Goal: Task Accomplishment & Management: Use online tool/utility

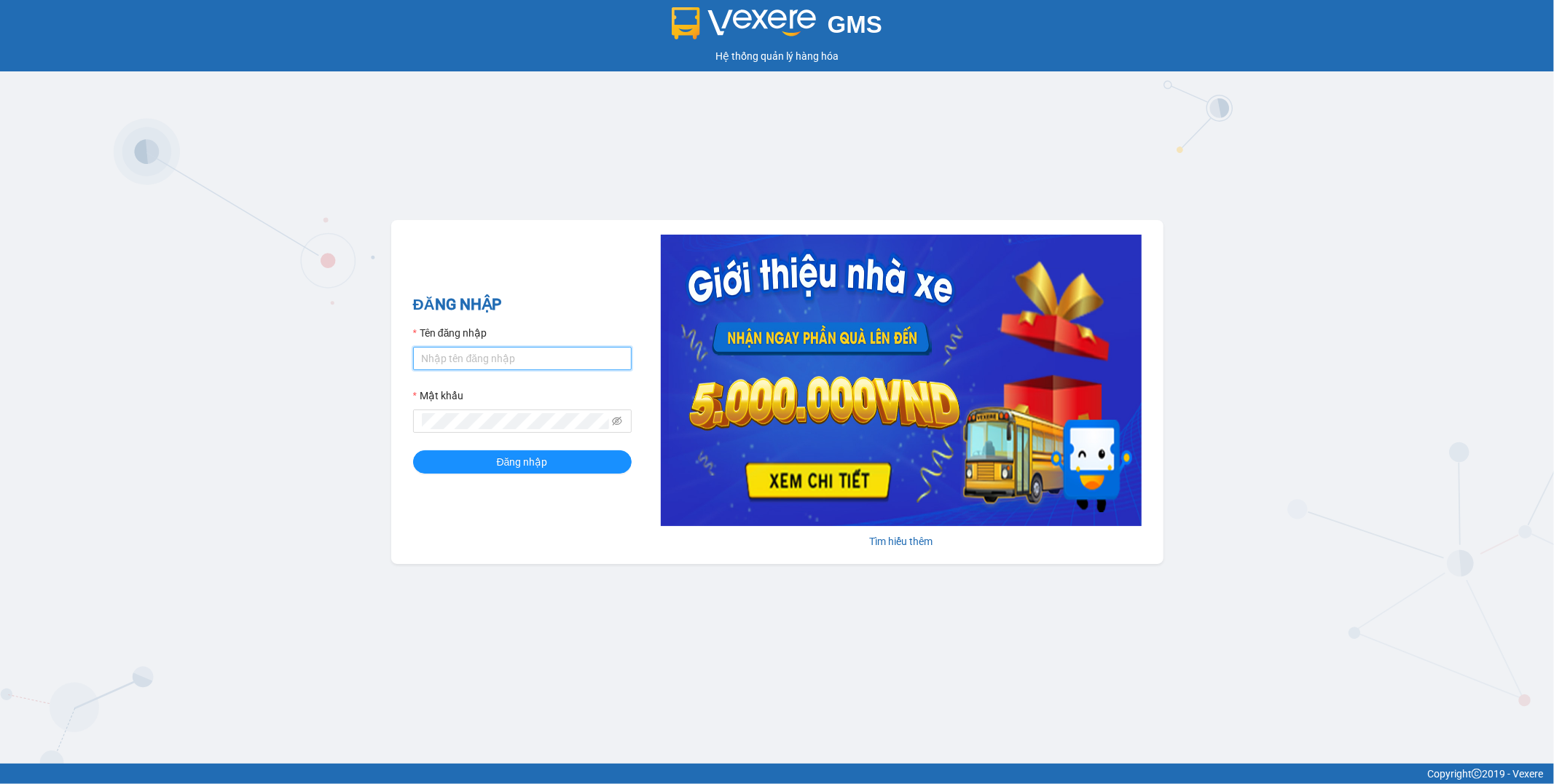
click at [463, 355] on input "Tên đăng nhập" at bounding box center [522, 358] width 218 height 23
type input "lai.haiduyen"
click at [413, 450] on button "Đăng nhập" at bounding box center [522, 461] width 218 height 23
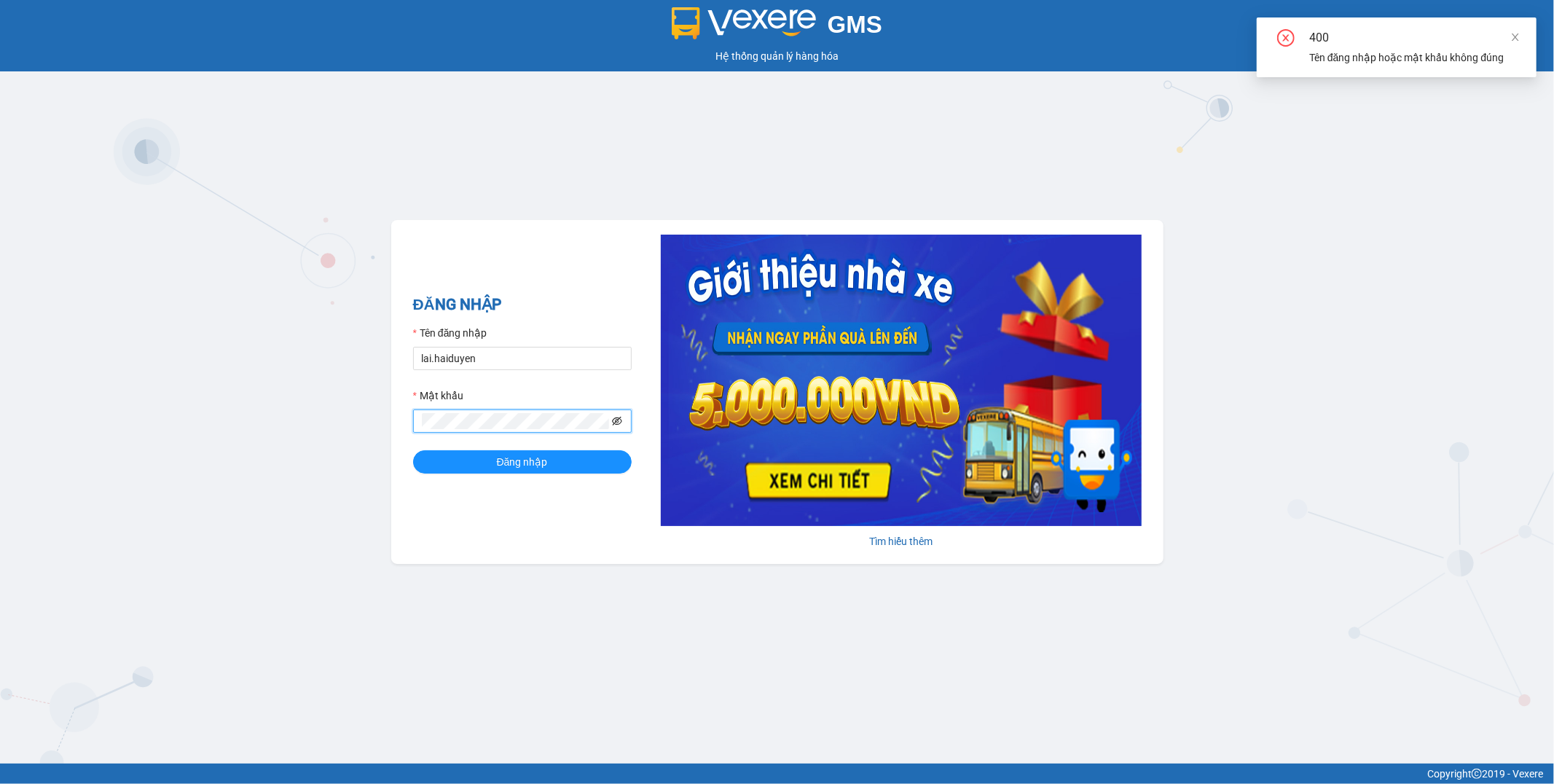
click at [618, 421] on icon "eye-invisible" at bounding box center [617, 421] width 10 height 10
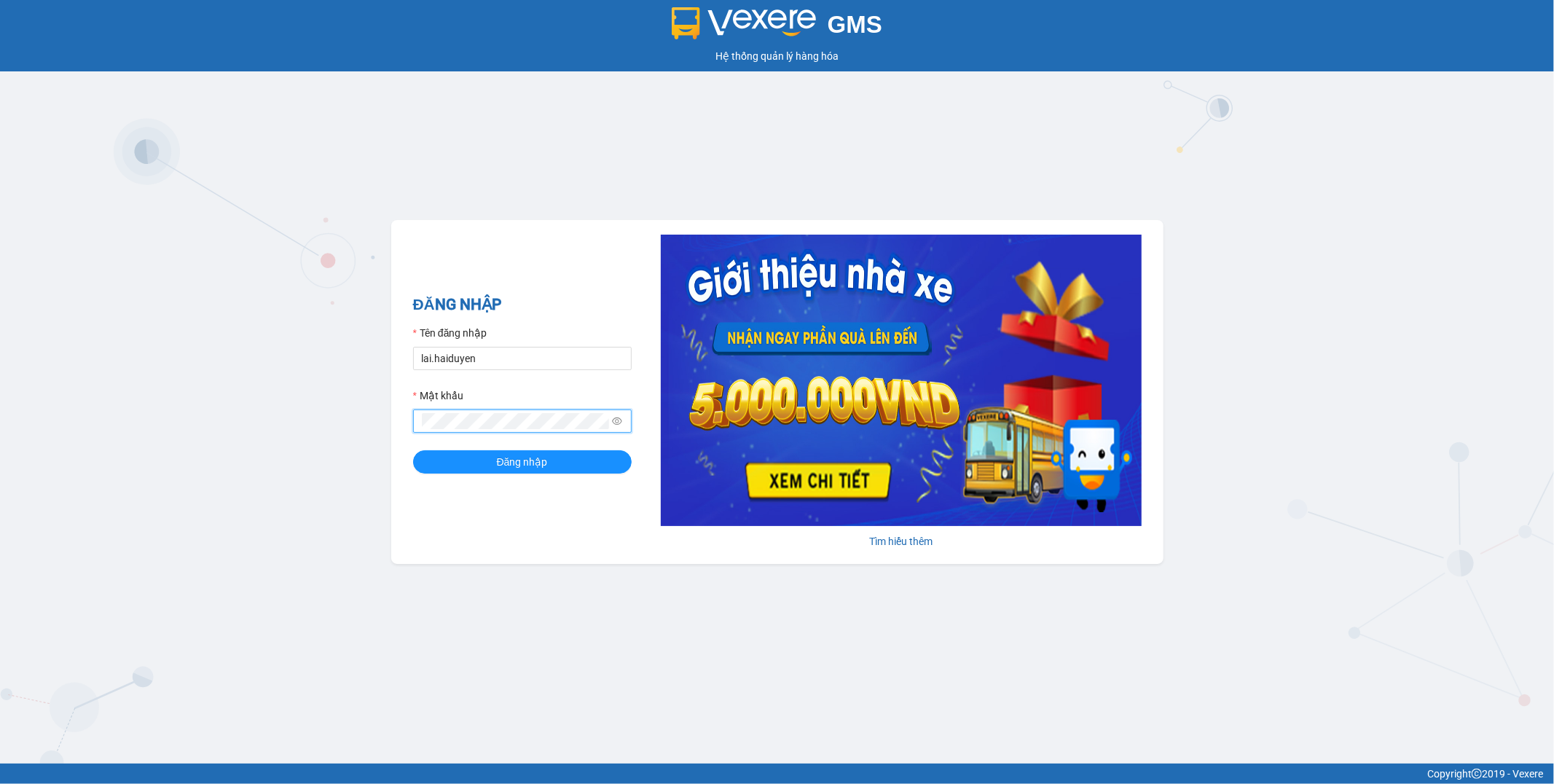
click at [413, 450] on button "Đăng nhập" at bounding box center [522, 461] width 218 height 23
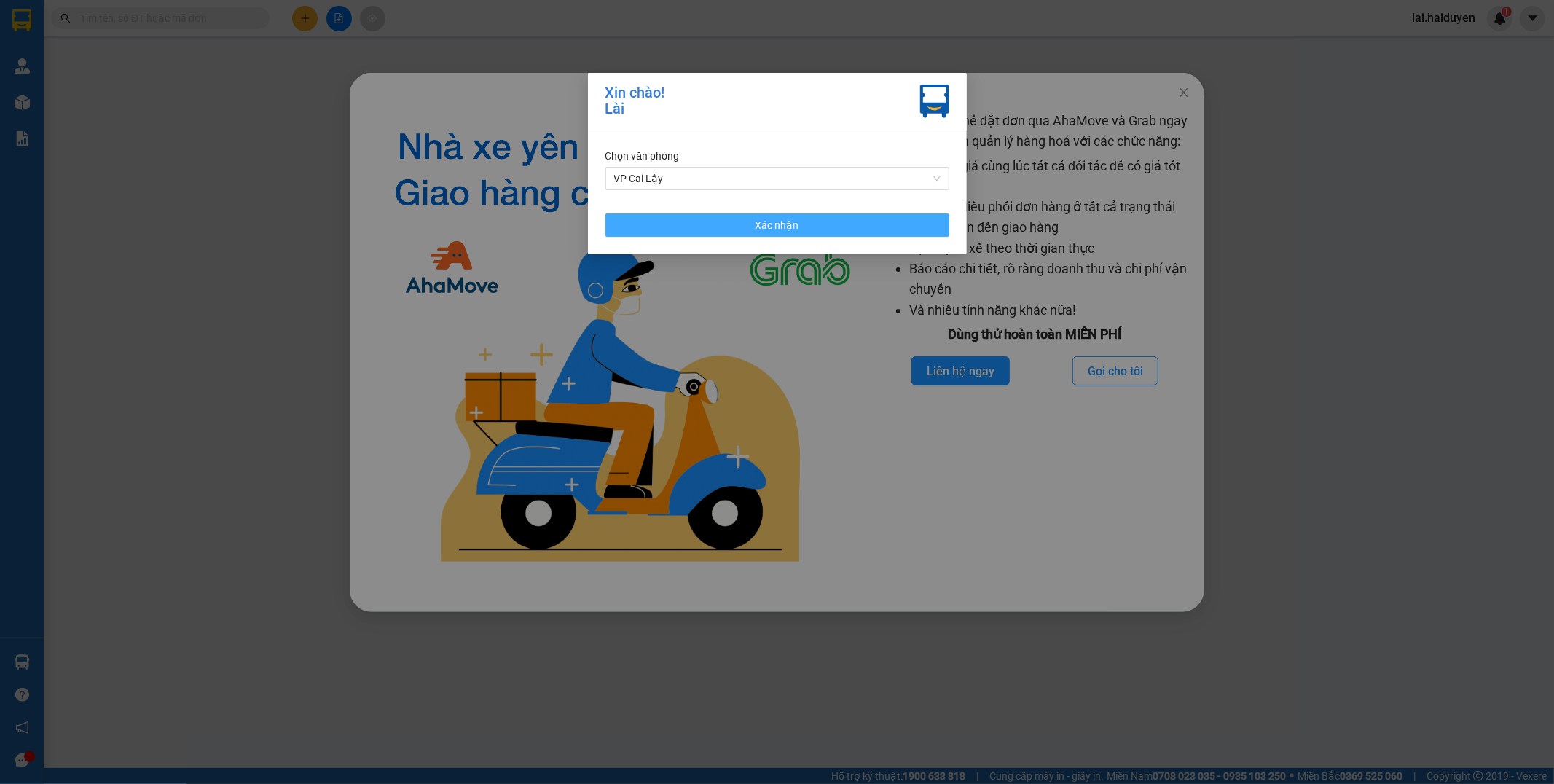
click at [814, 236] on button "Xác nhận" at bounding box center [777, 224] width 344 height 23
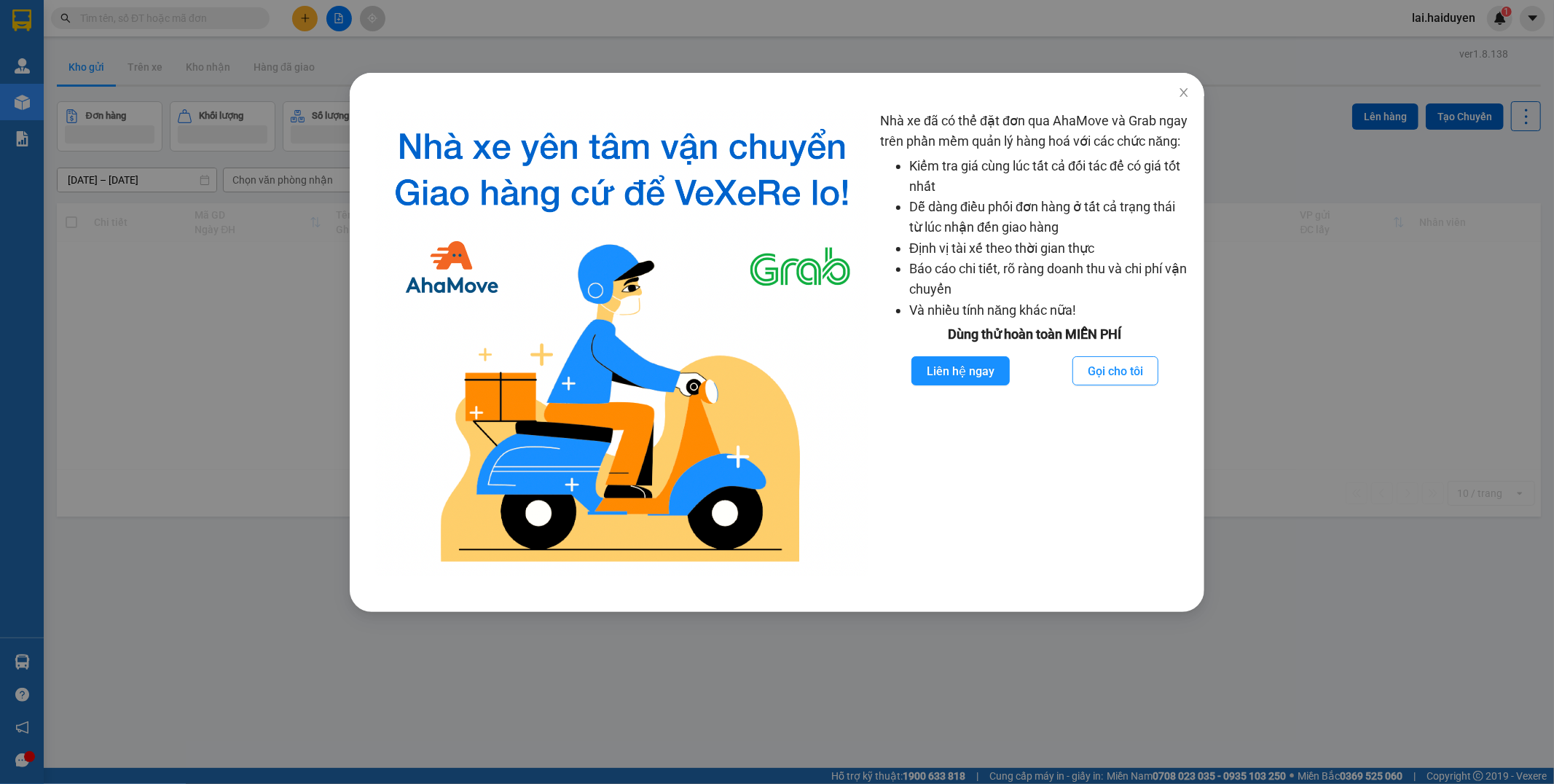
click at [962, 33] on div "Nhà xe đã có thể đặt đơn qua AhaMove và Grab ngay trên phần mềm quản lý hàng ho…" at bounding box center [777, 392] width 1554 height 784
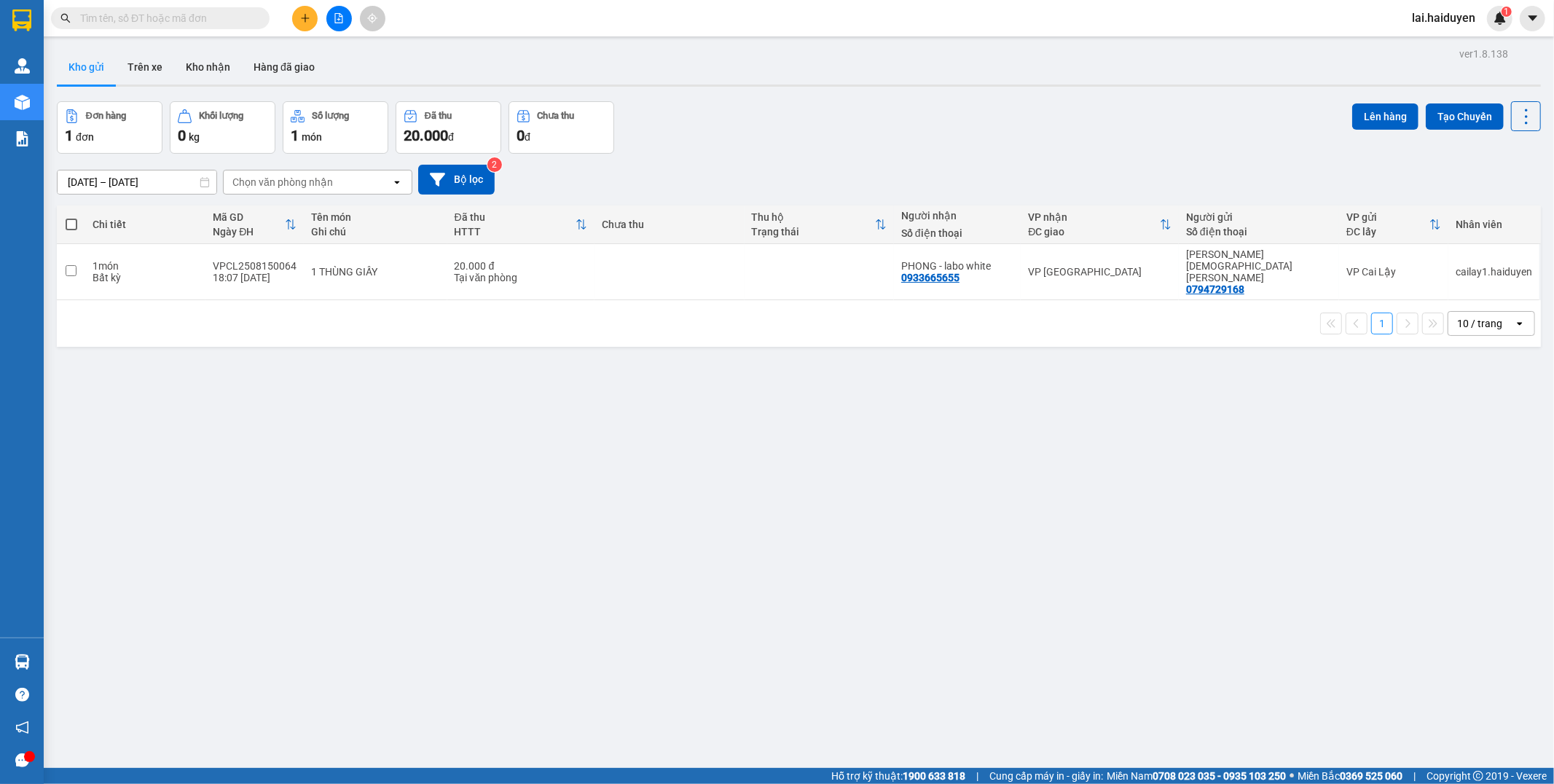
click at [151, 60] on button "Trên xe" at bounding box center [145, 67] width 58 height 35
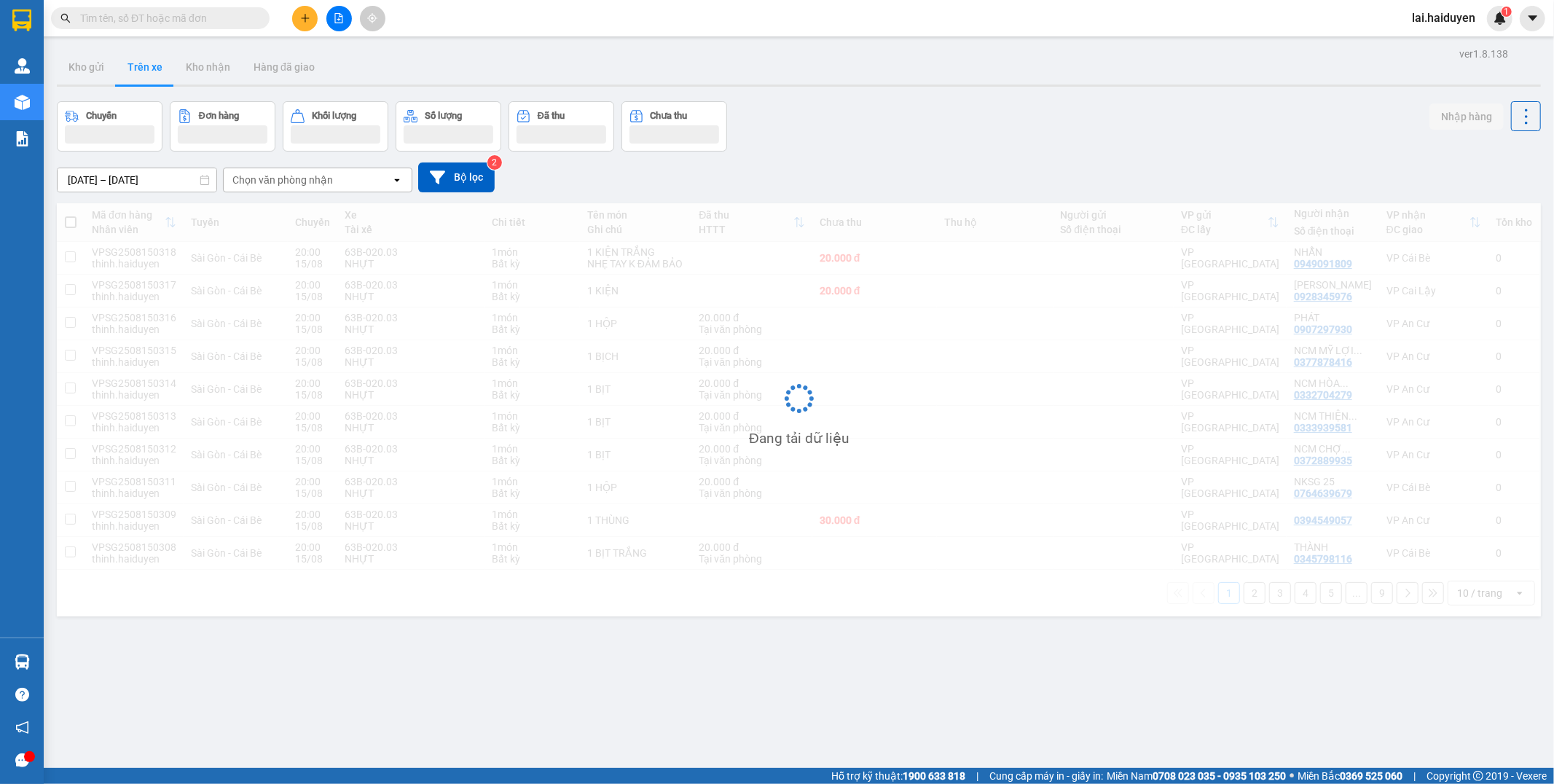
click at [281, 172] on div "Chọn văn phòng nhận" at bounding box center [307, 180] width 168 height 23
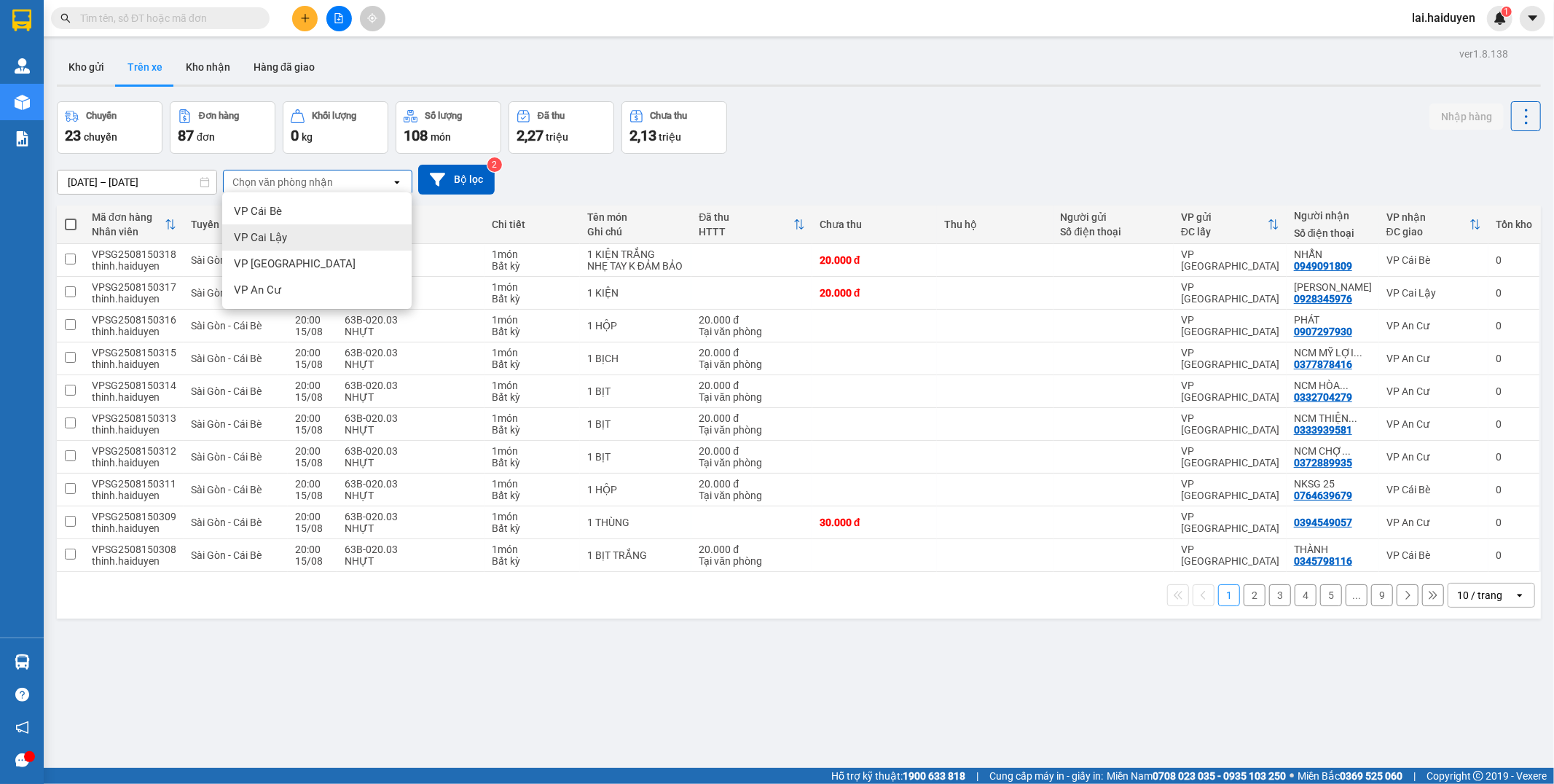
click at [345, 241] on div "VP Cai Lậy" at bounding box center [316, 237] width 189 height 26
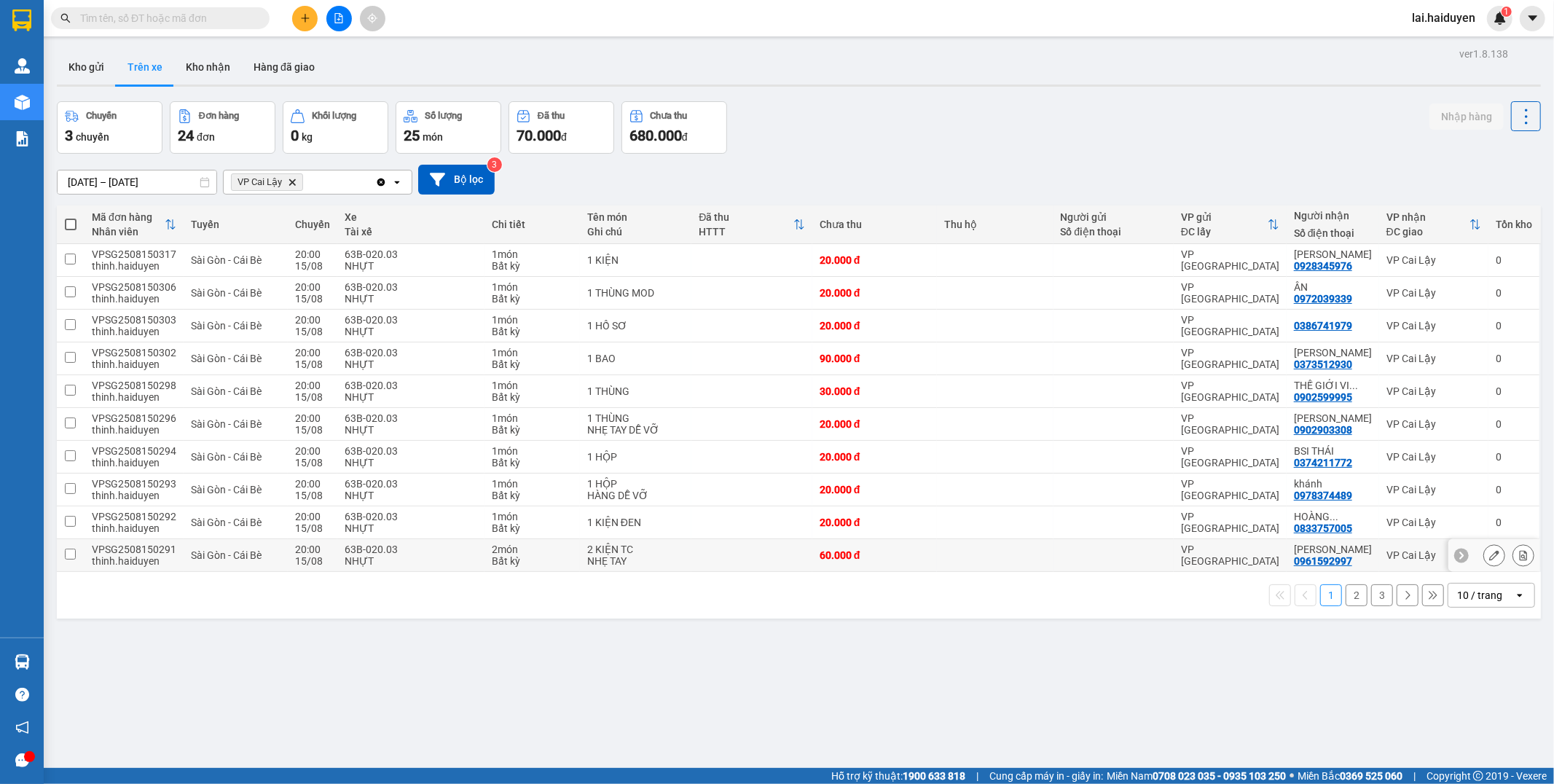
scroll to position [67, 0]
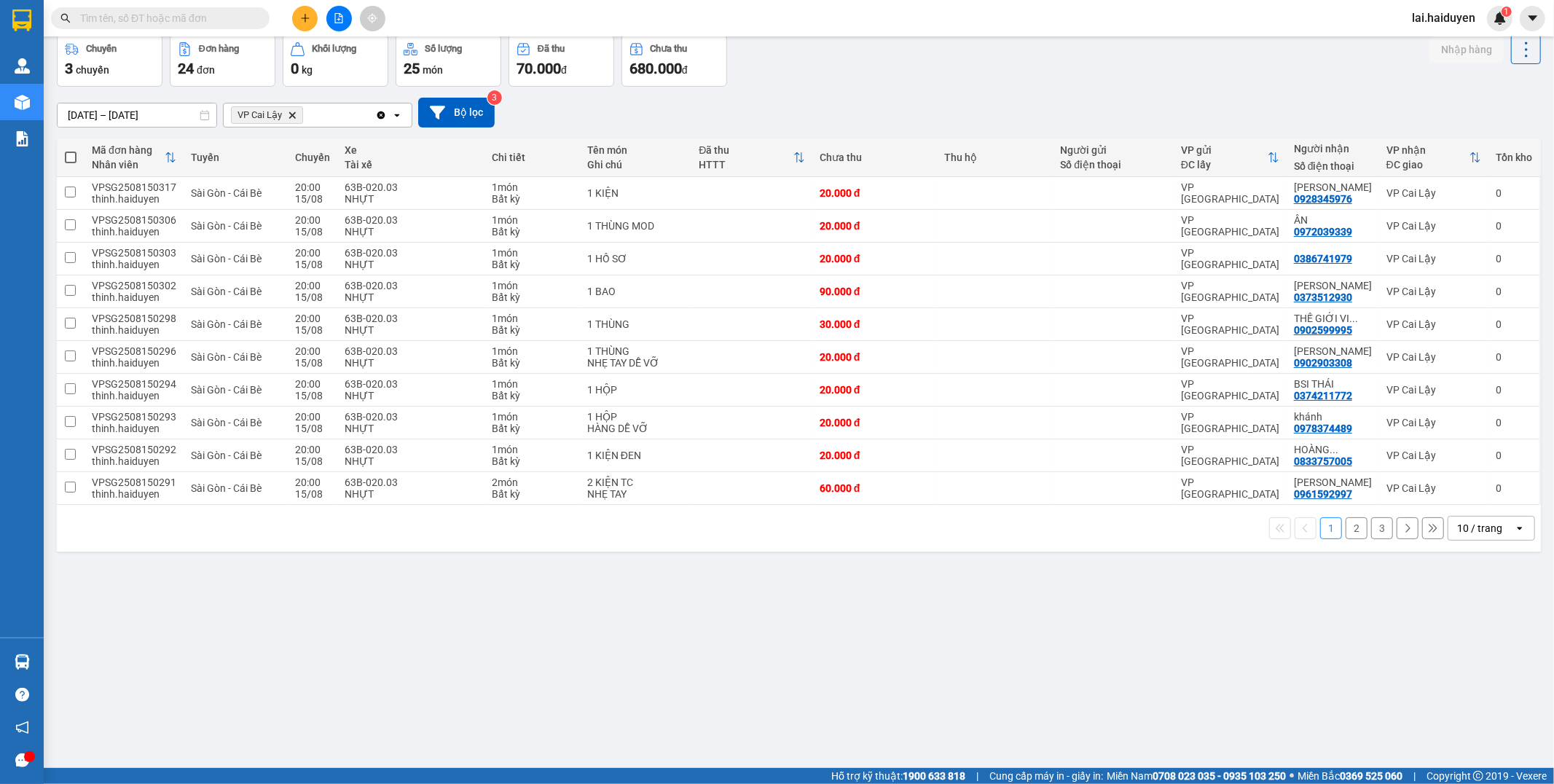
click at [1467, 533] on div "10 / trang" at bounding box center [1479, 529] width 45 height 15
click at [1467, 687] on span "100 / trang" at bounding box center [1472, 691] width 53 height 15
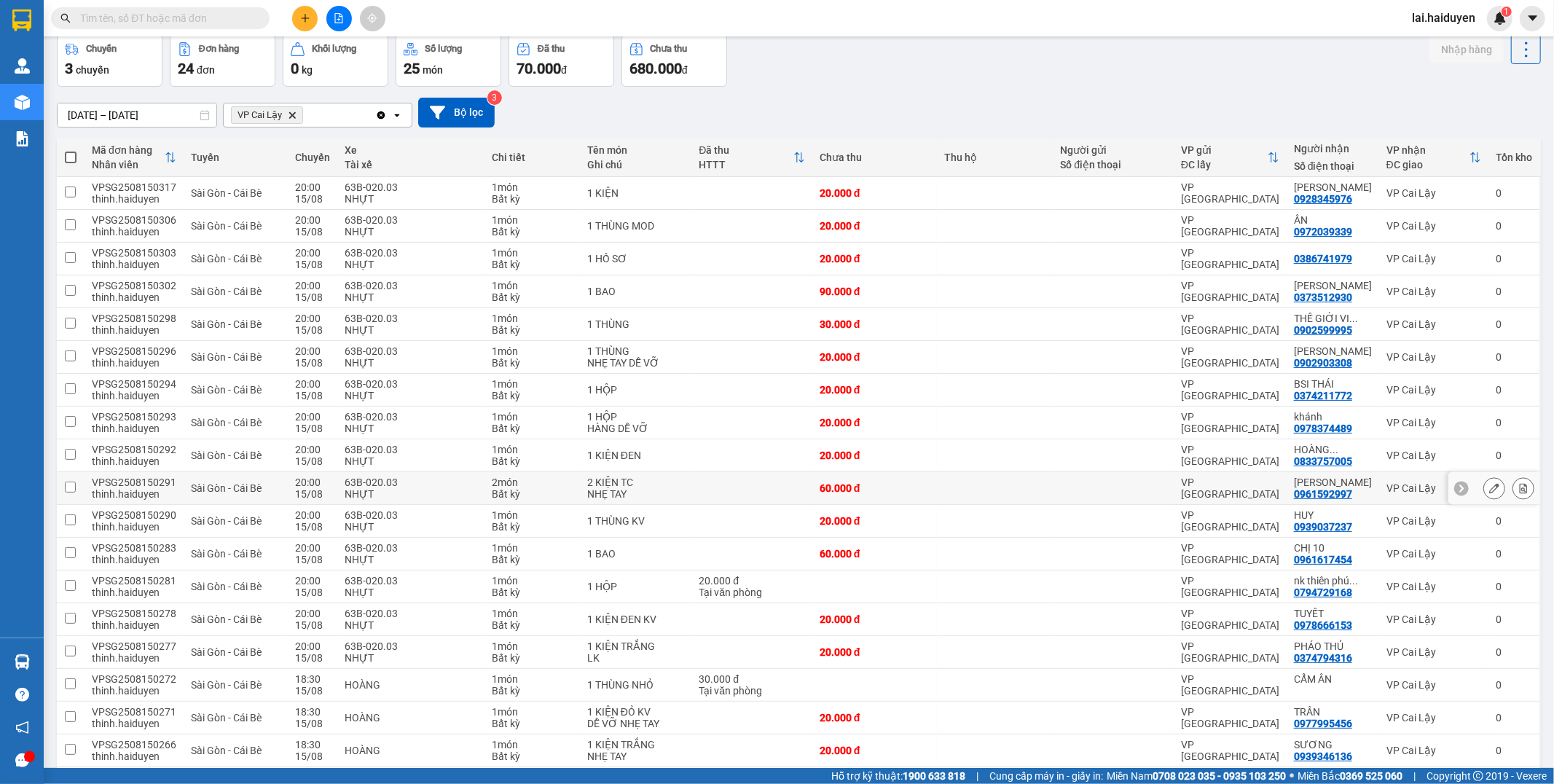
scroll to position [324, 0]
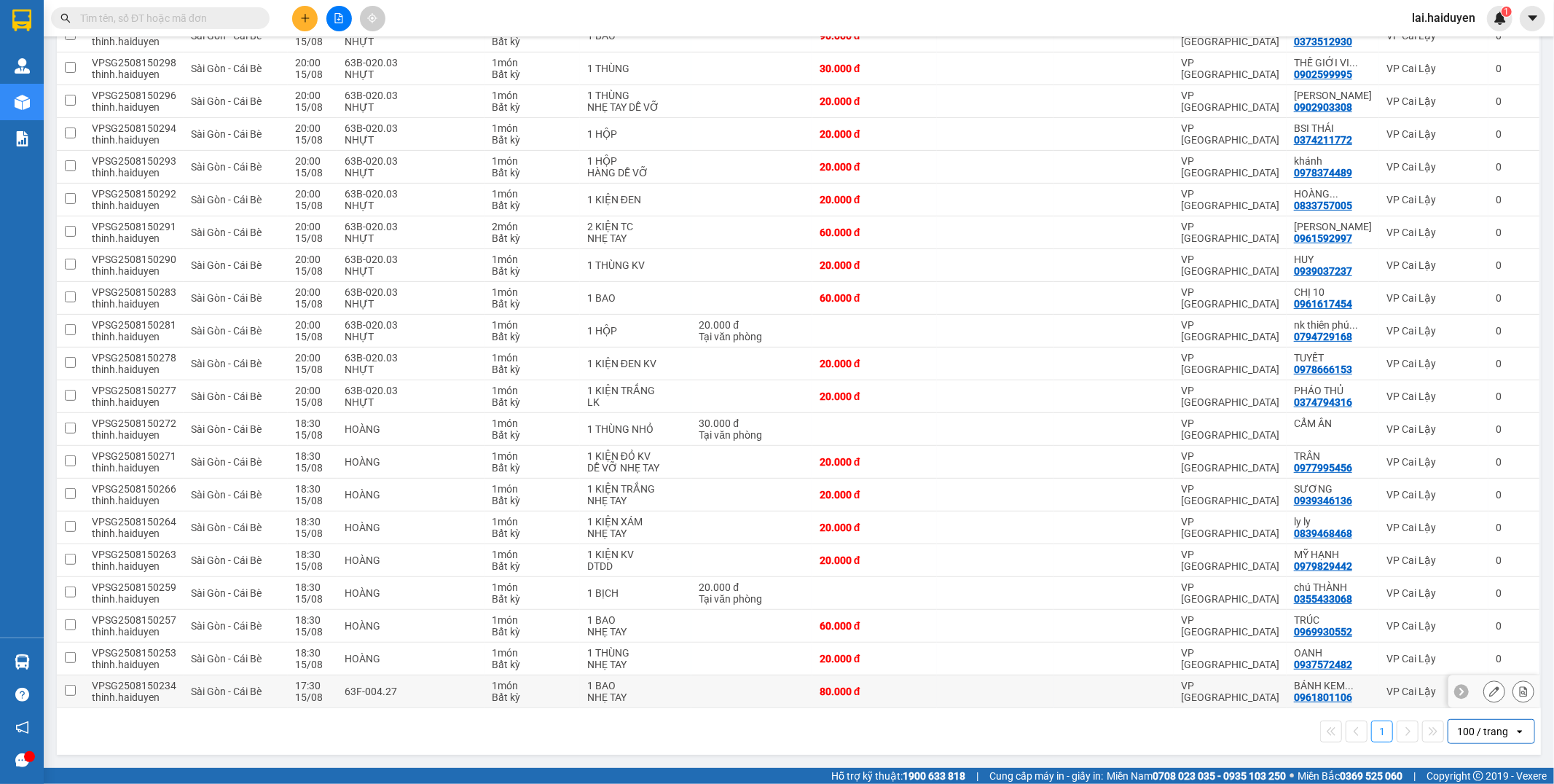
click at [986, 687] on td at bounding box center [995, 692] width 116 height 33
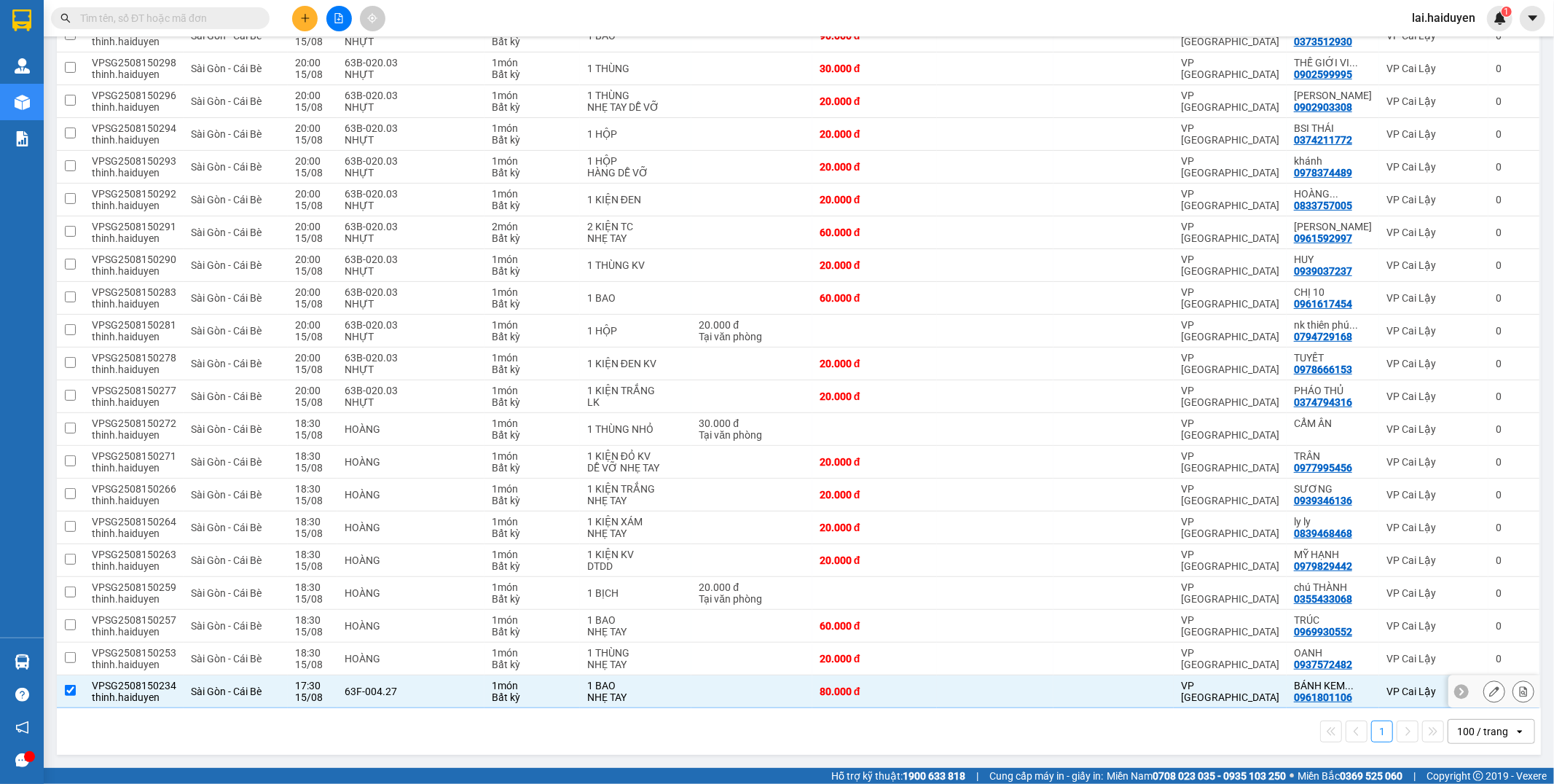
click at [149, 679] on div "VPSG2508150234" at bounding box center [134, 685] width 85 height 12
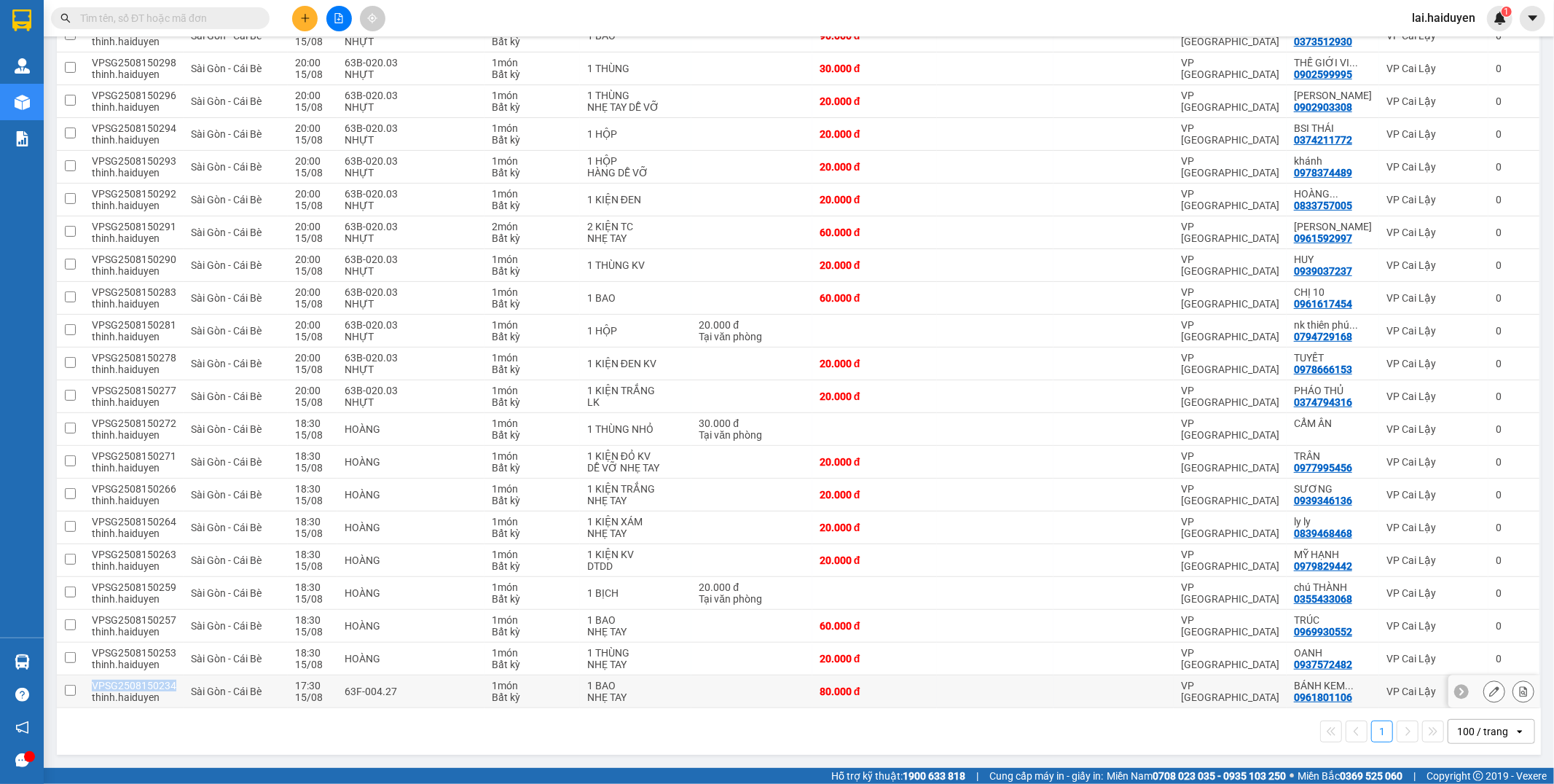
click at [149, 679] on div "VPSG2508150234" at bounding box center [134, 685] width 85 height 12
checkbox input "true"
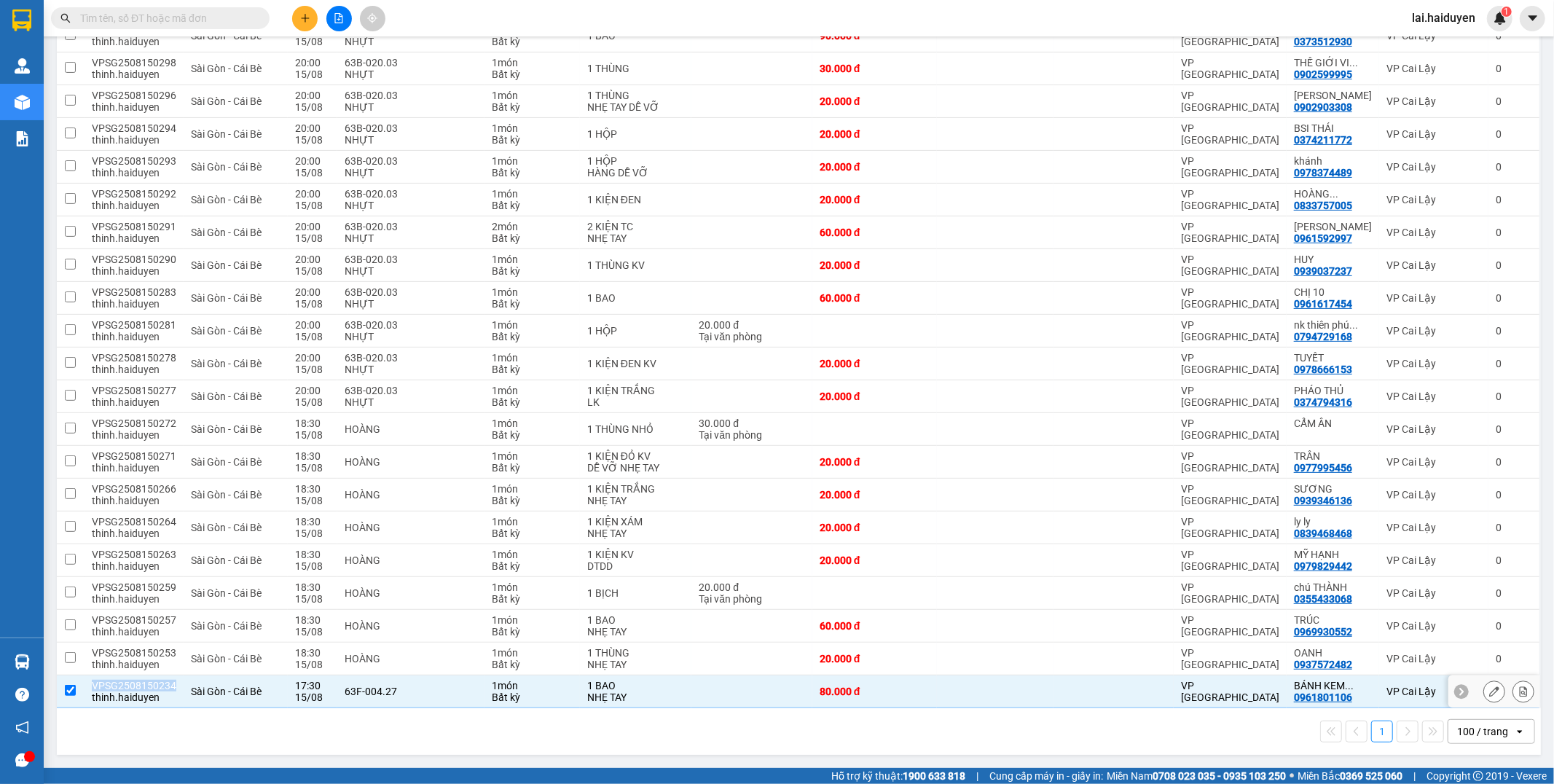
copy div "VPSG2508150234"
click at [250, 11] on input "text" at bounding box center [166, 19] width 172 height 16
paste input "VPSG2508150234"
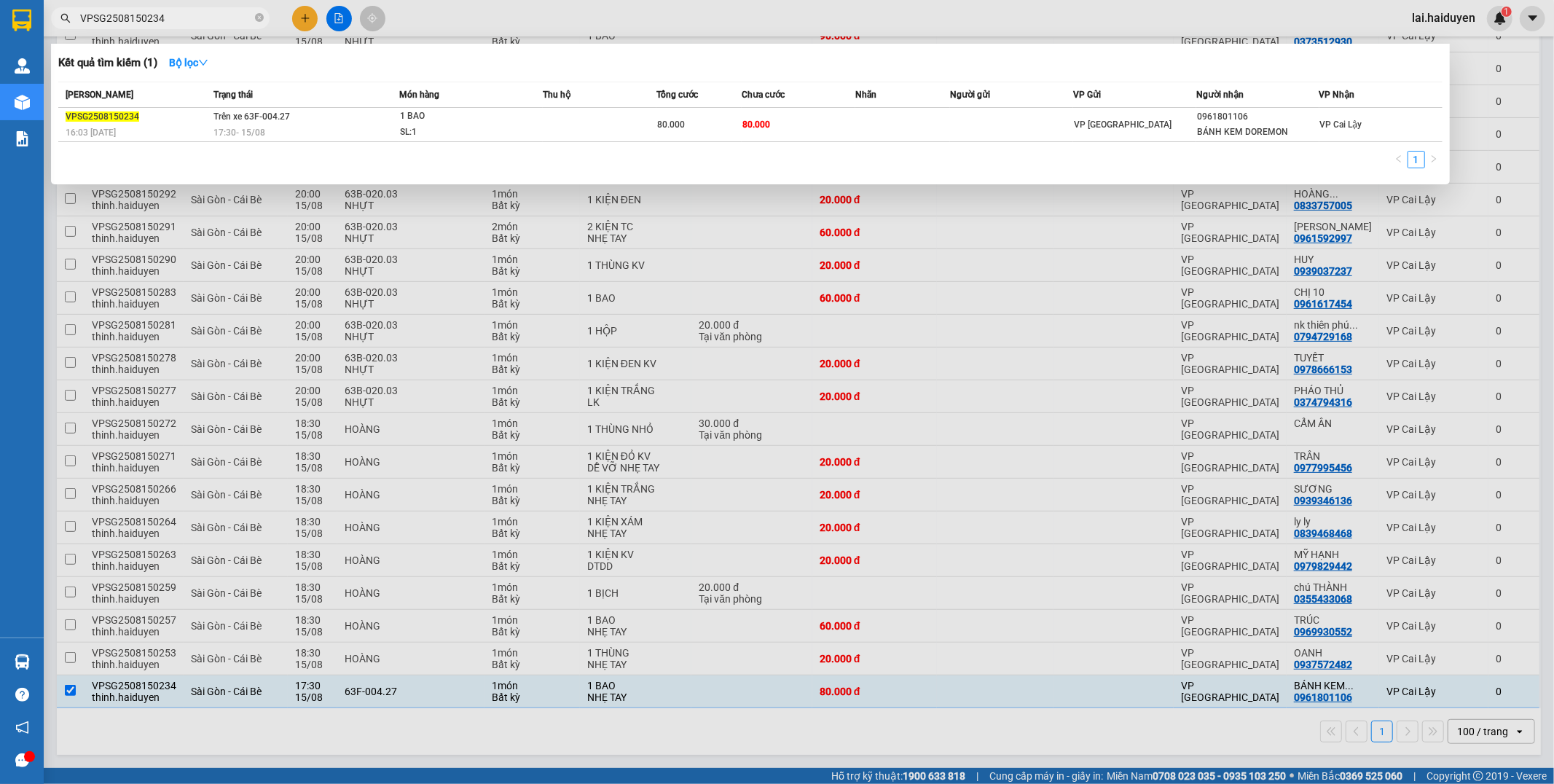
type input "VPSG2508150234"
click at [784, 19] on div at bounding box center [777, 392] width 1554 height 784
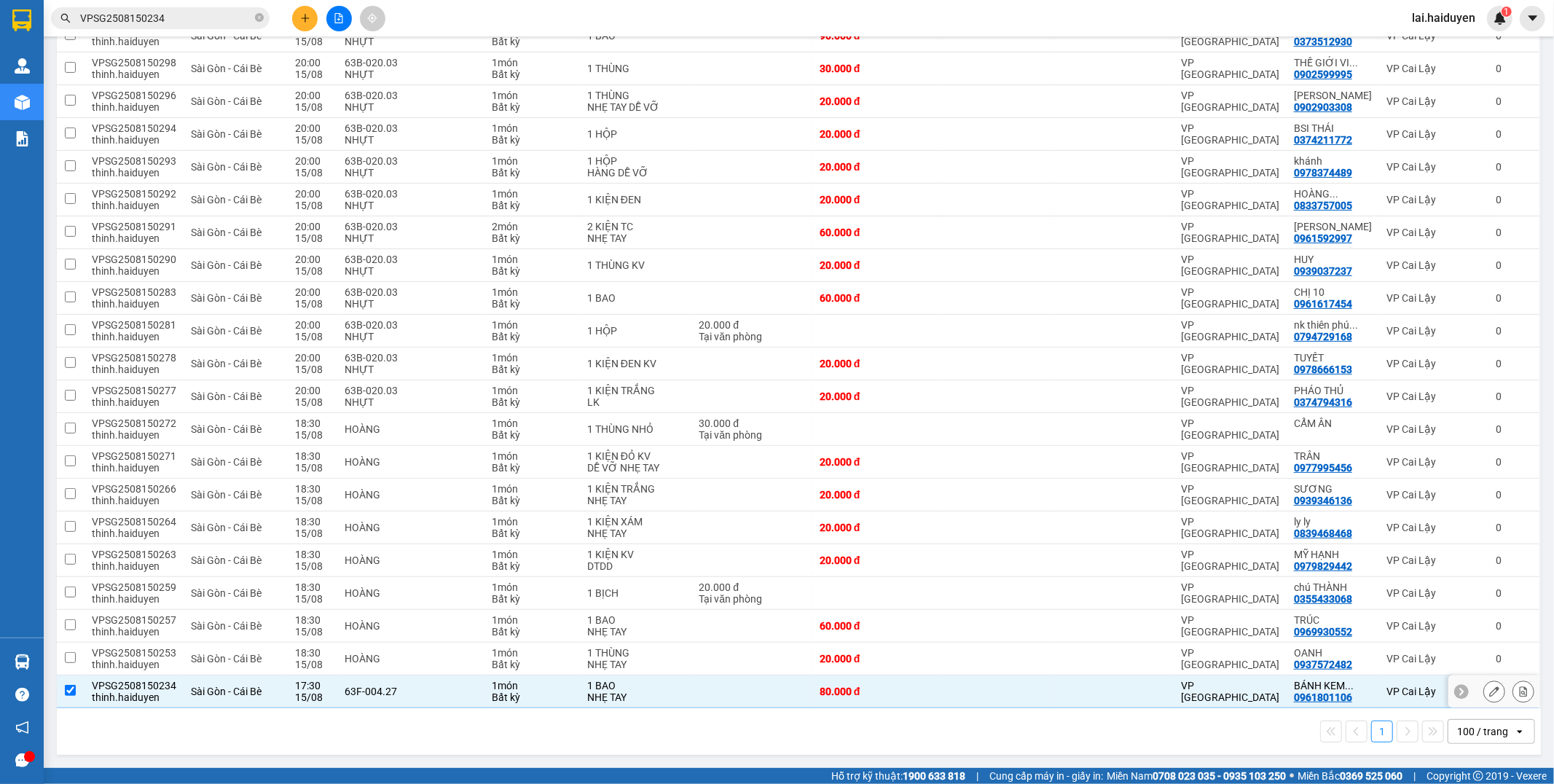
click at [679, 698] on div "NHẸ TAY" at bounding box center [636, 697] width 97 height 12
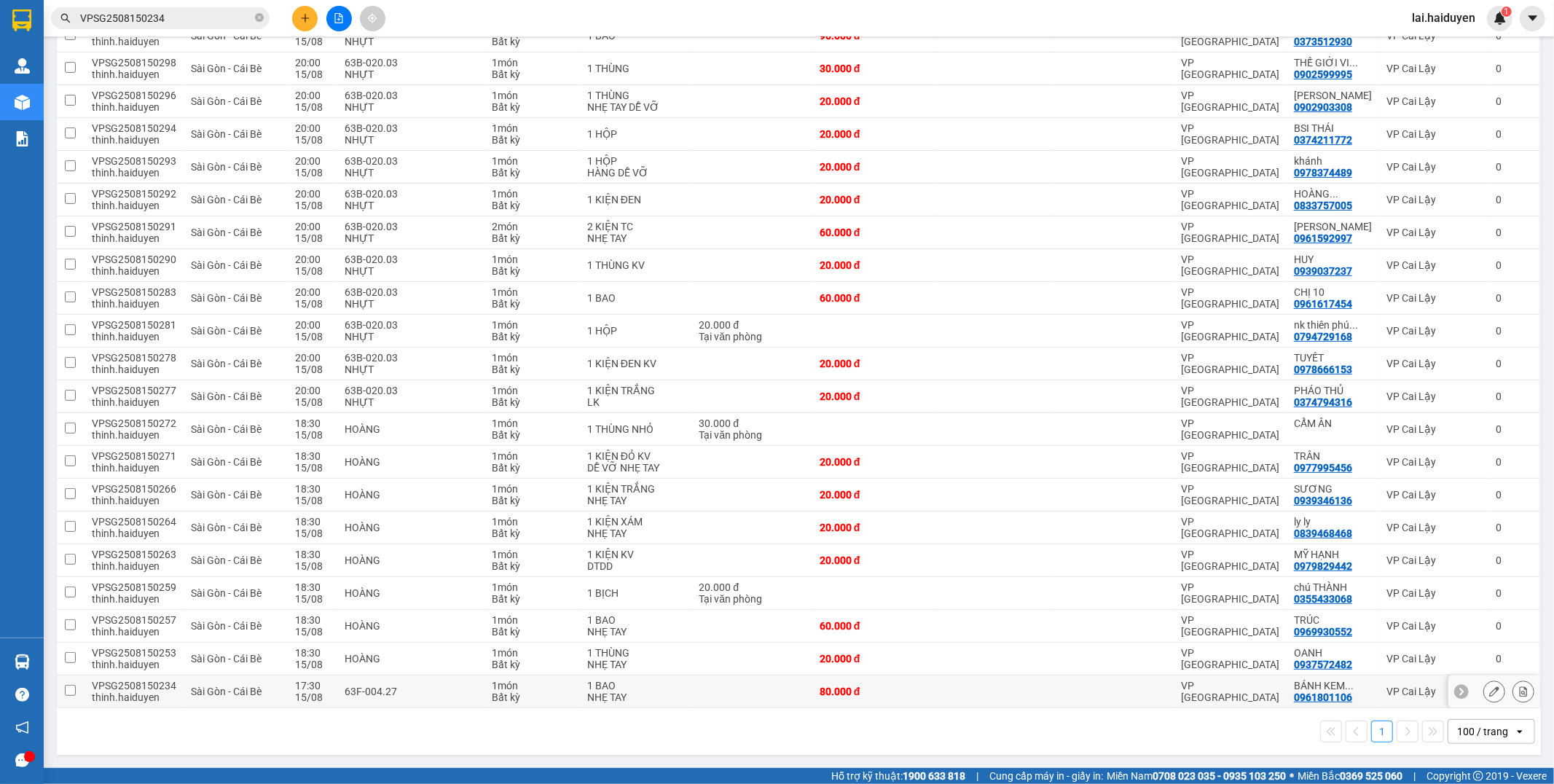
click at [688, 696] on td "1 BAO NHẸ TAY" at bounding box center [636, 692] width 112 height 33
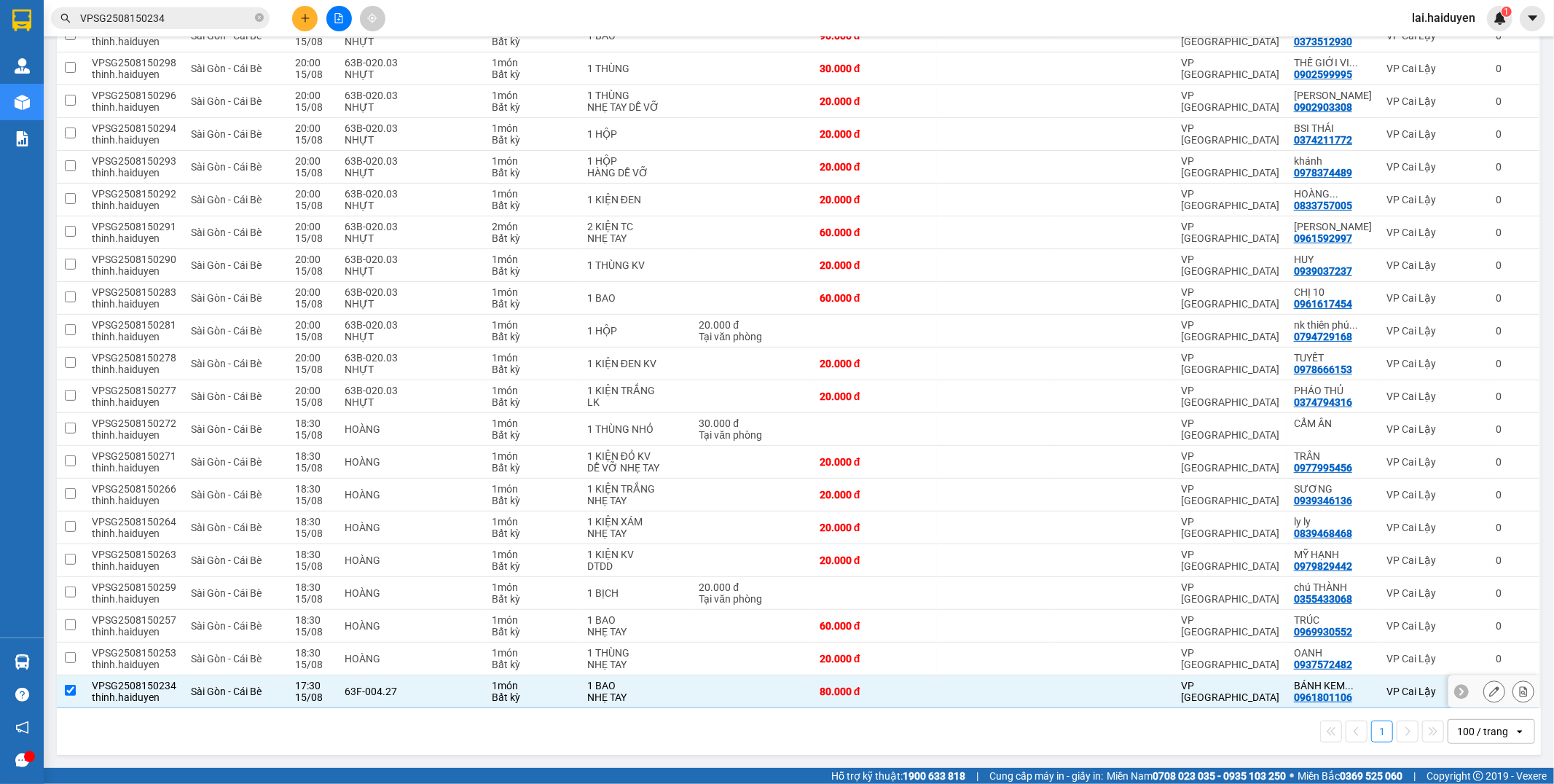
click at [872, 688] on div "80.000 đ" at bounding box center [875, 691] width 110 height 12
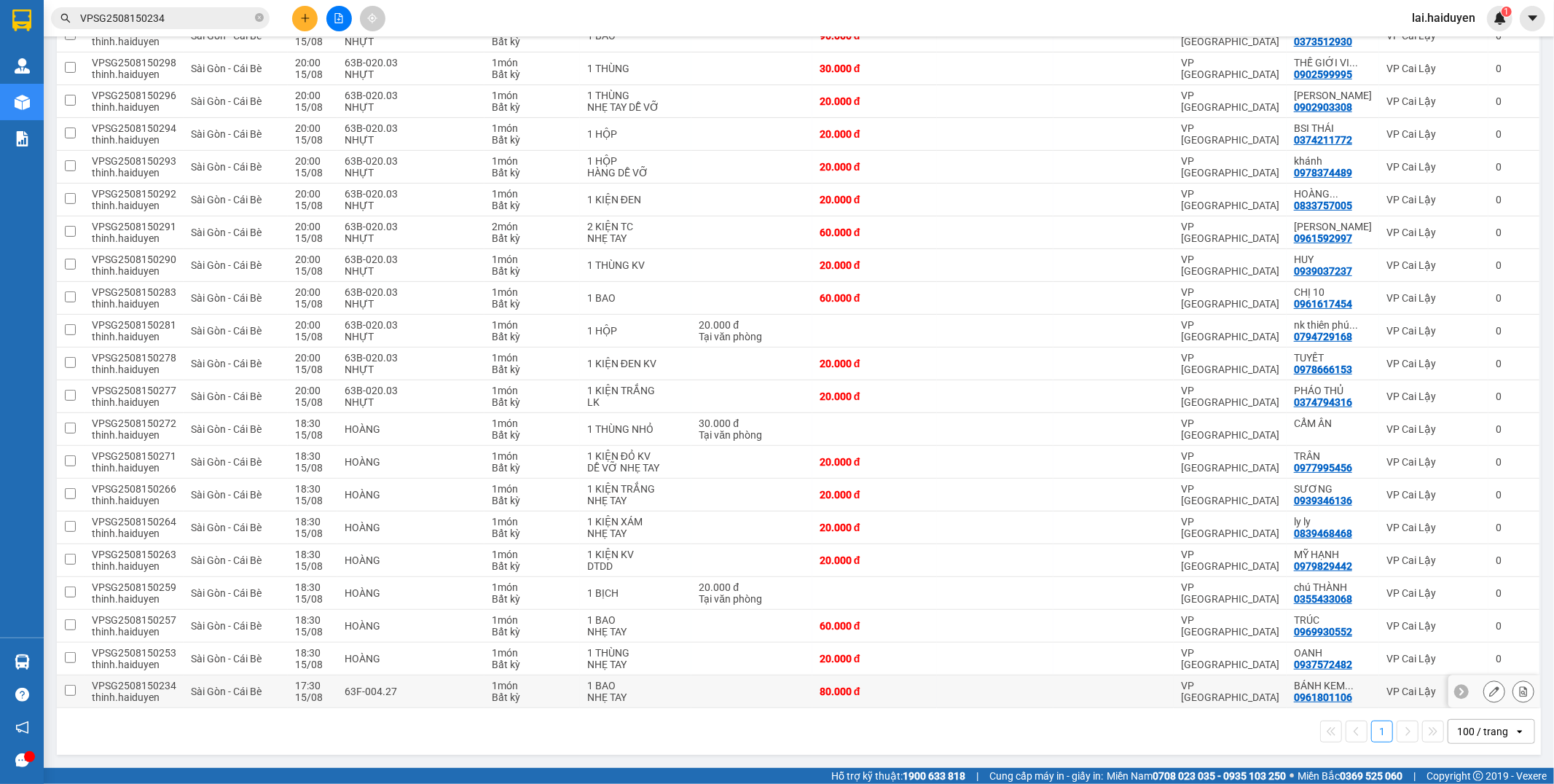
click at [871, 689] on div "80.000 đ" at bounding box center [875, 691] width 110 height 12
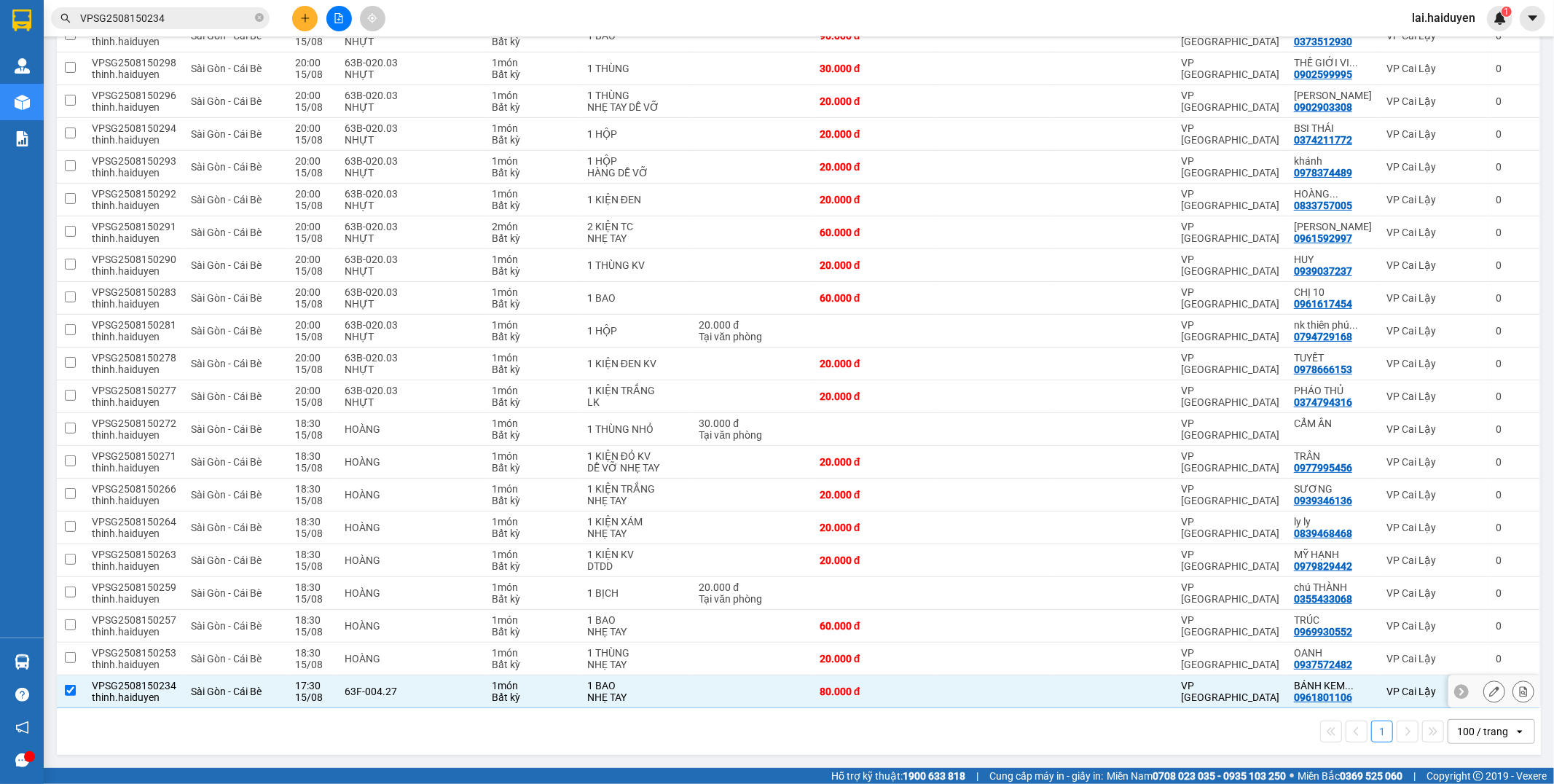
click at [754, 696] on td at bounding box center [751, 692] width 120 height 33
checkbox input "false"
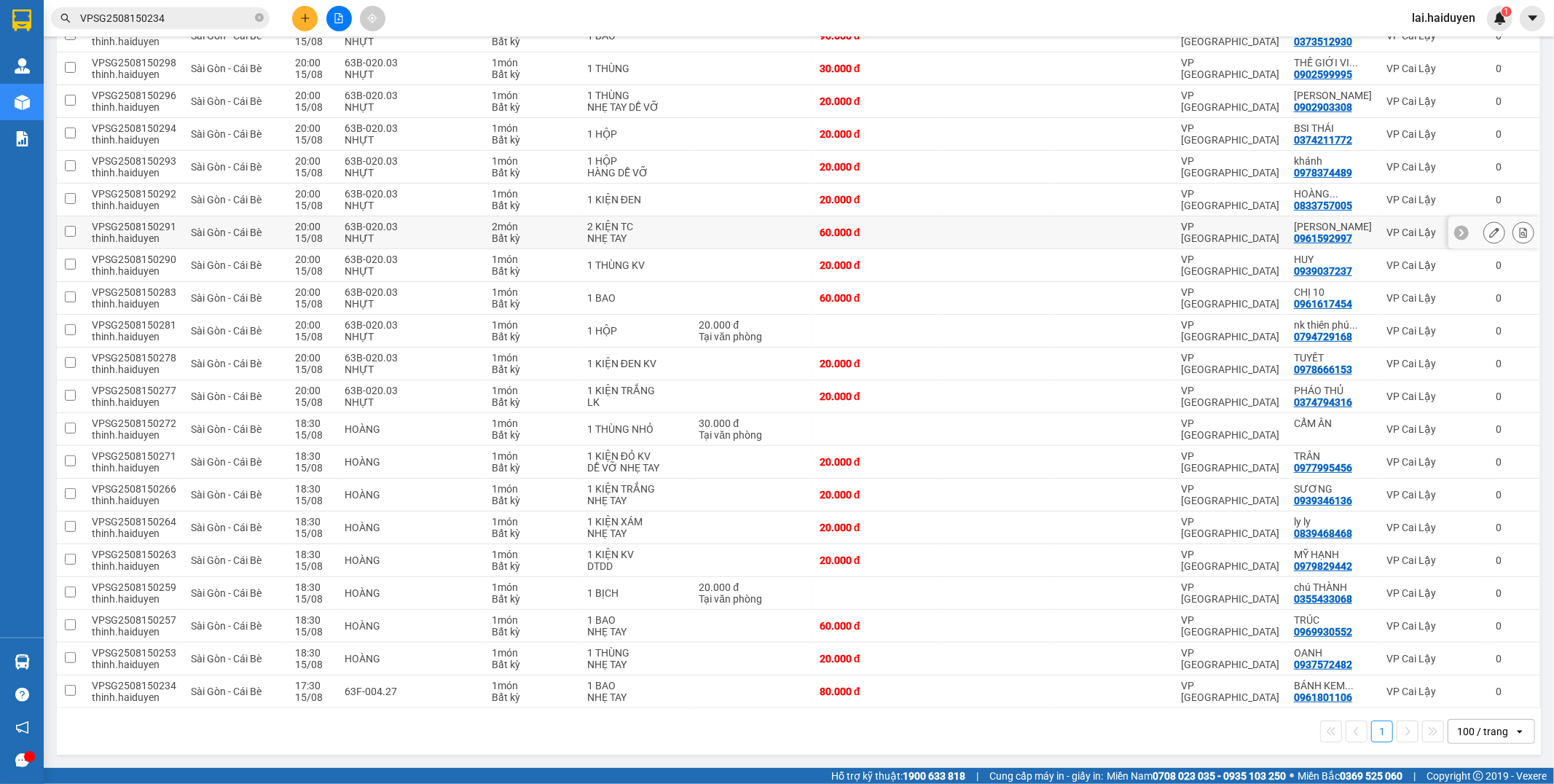
click at [1094, 229] on div at bounding box center [1114, 232] width 105 height 12
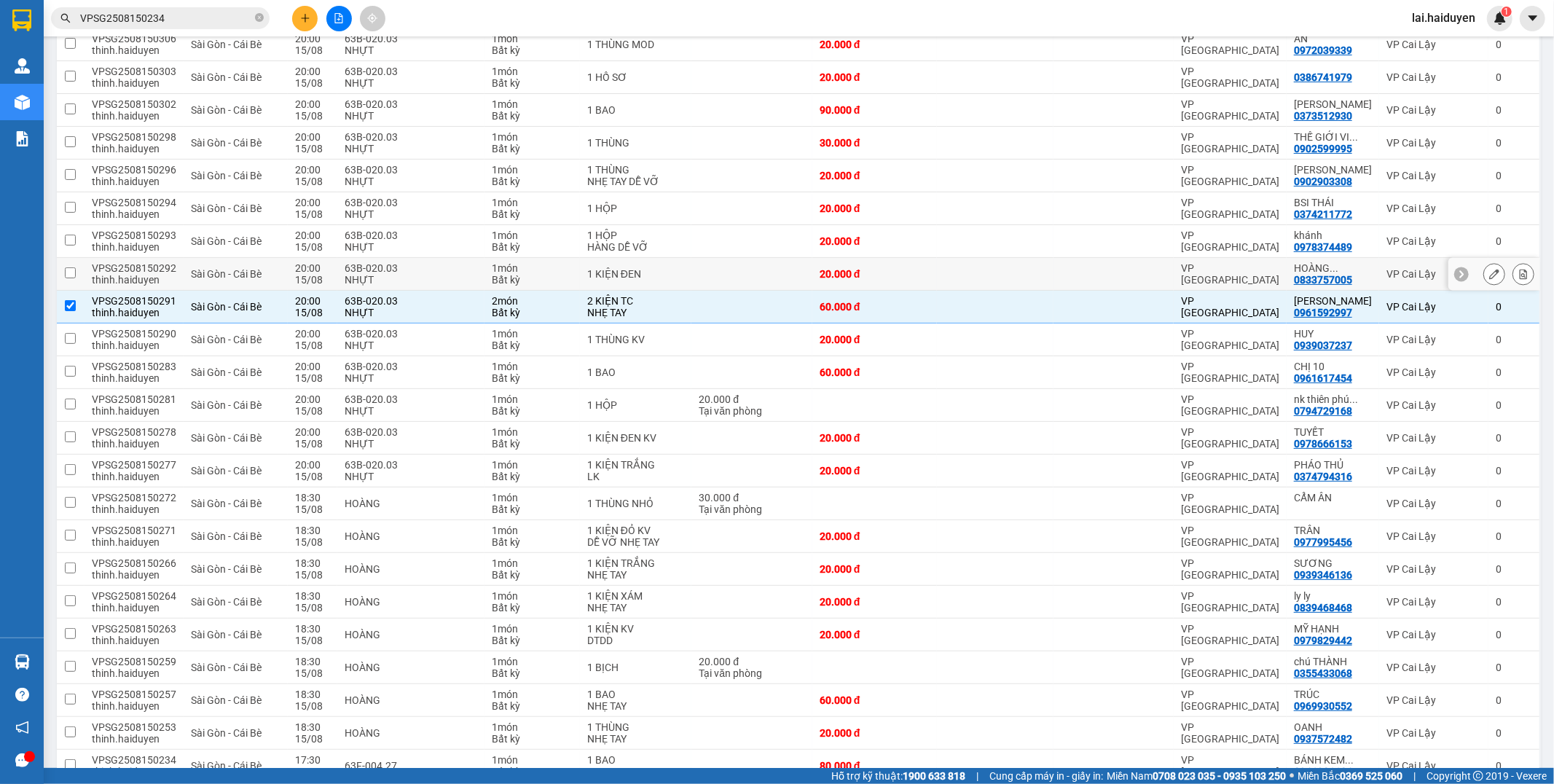
scroll to position [162, 0]
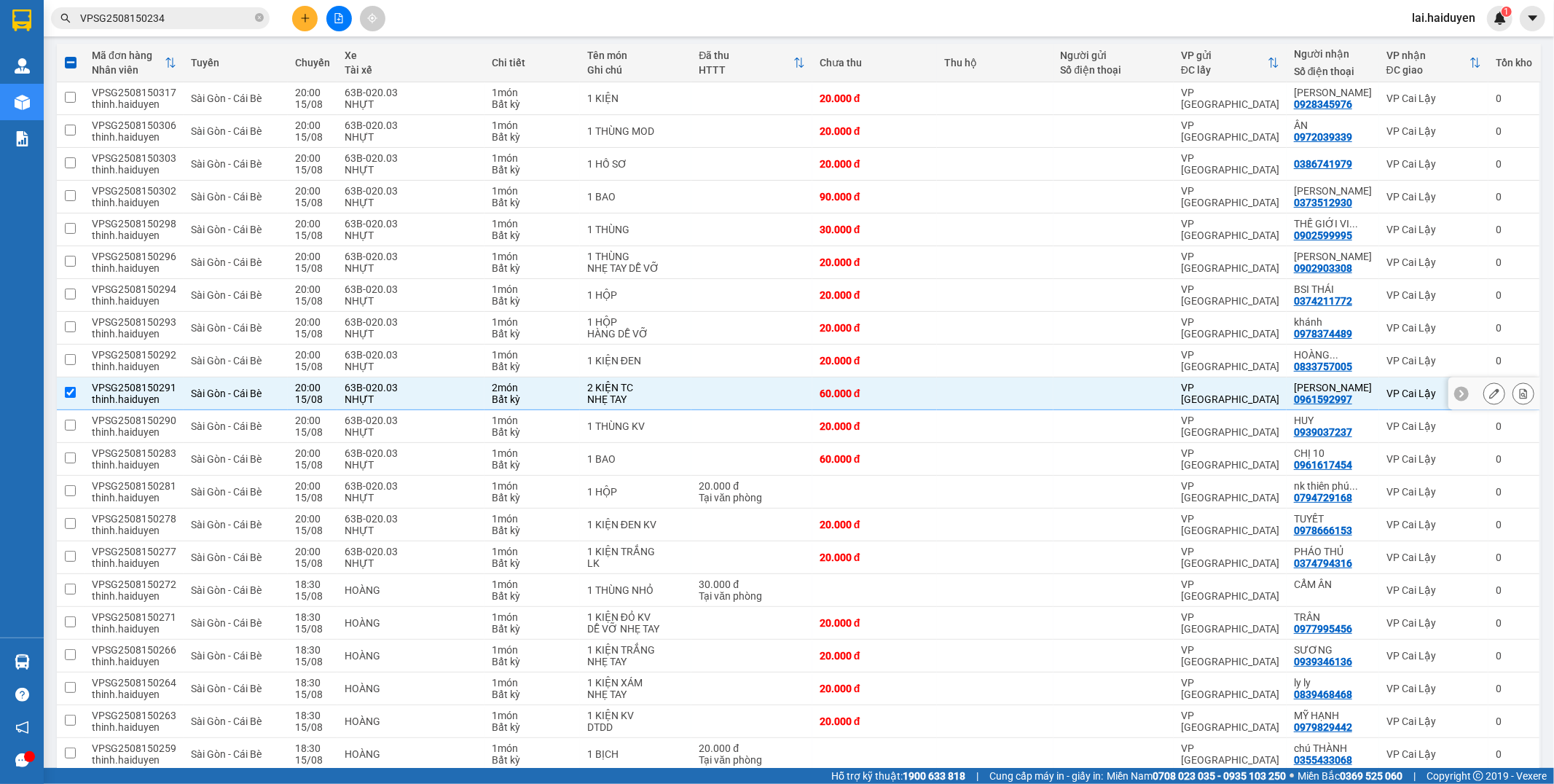
click at [938, 408] on td at bounding box center [995, 393] width 116 height 33
checkbox input "false"
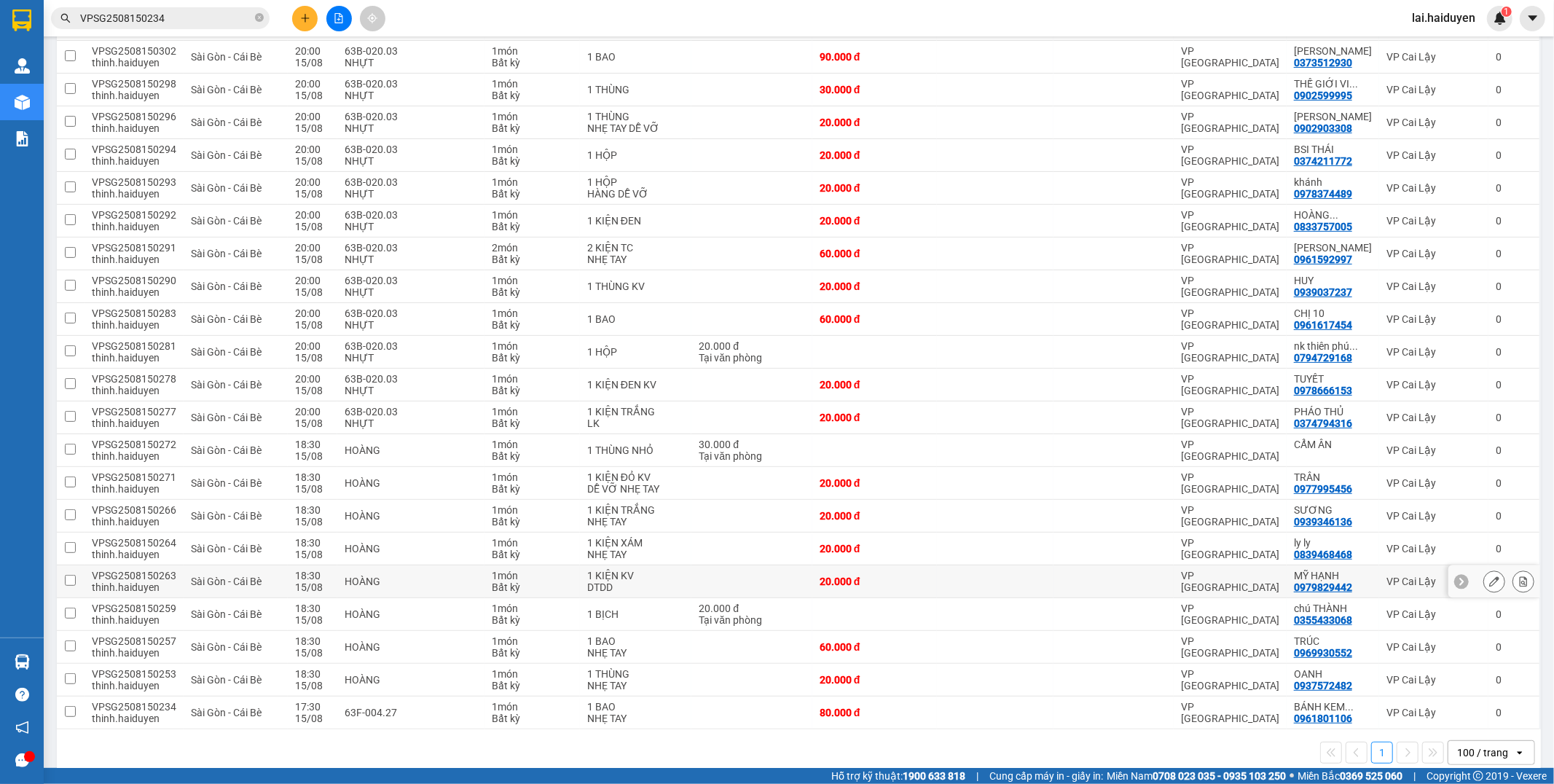
scroll to position [324, 0]
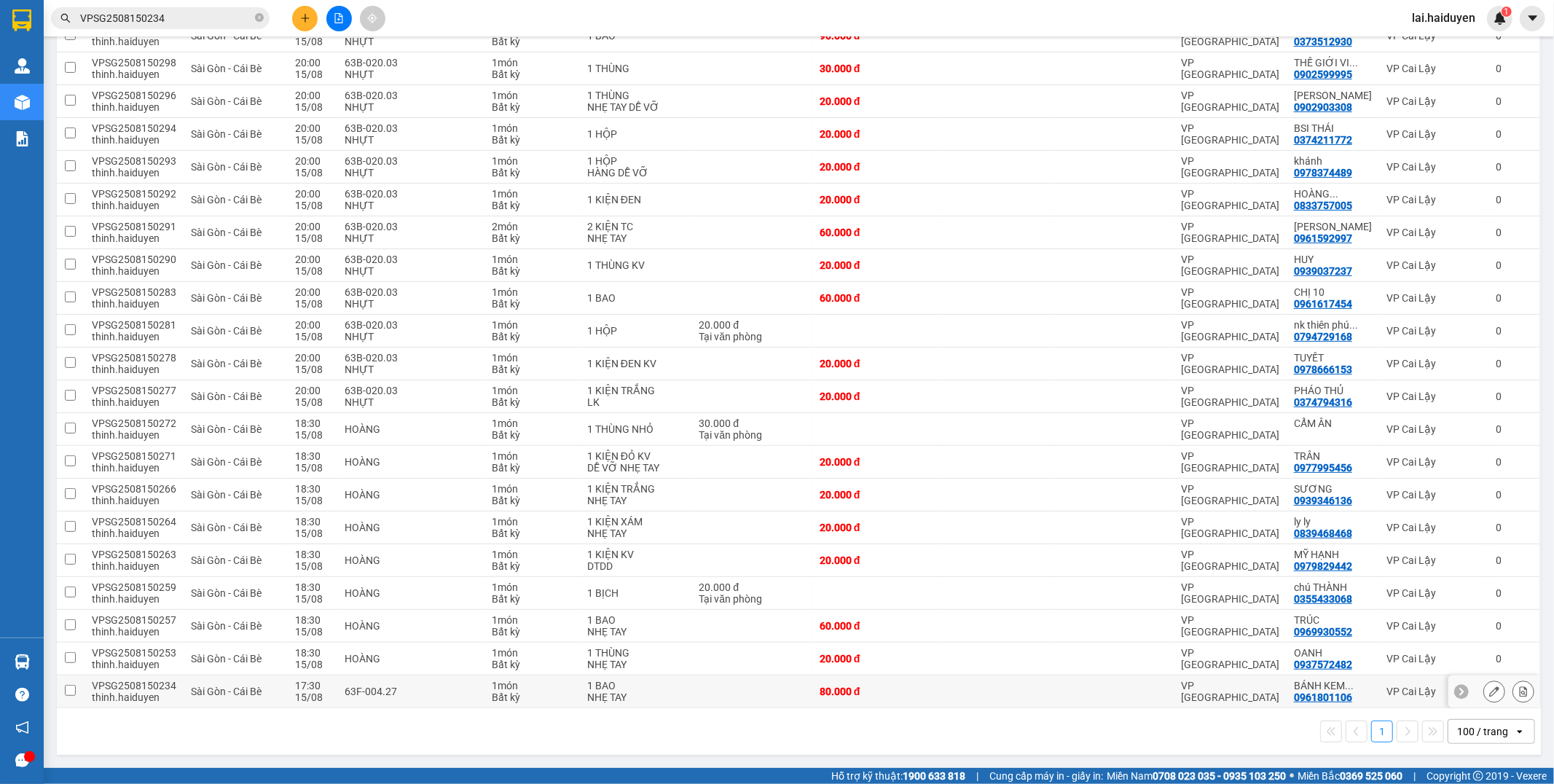
click at [884, 696] on div "80.000 đ" at bounding box center [875, 691] width 110 height 12
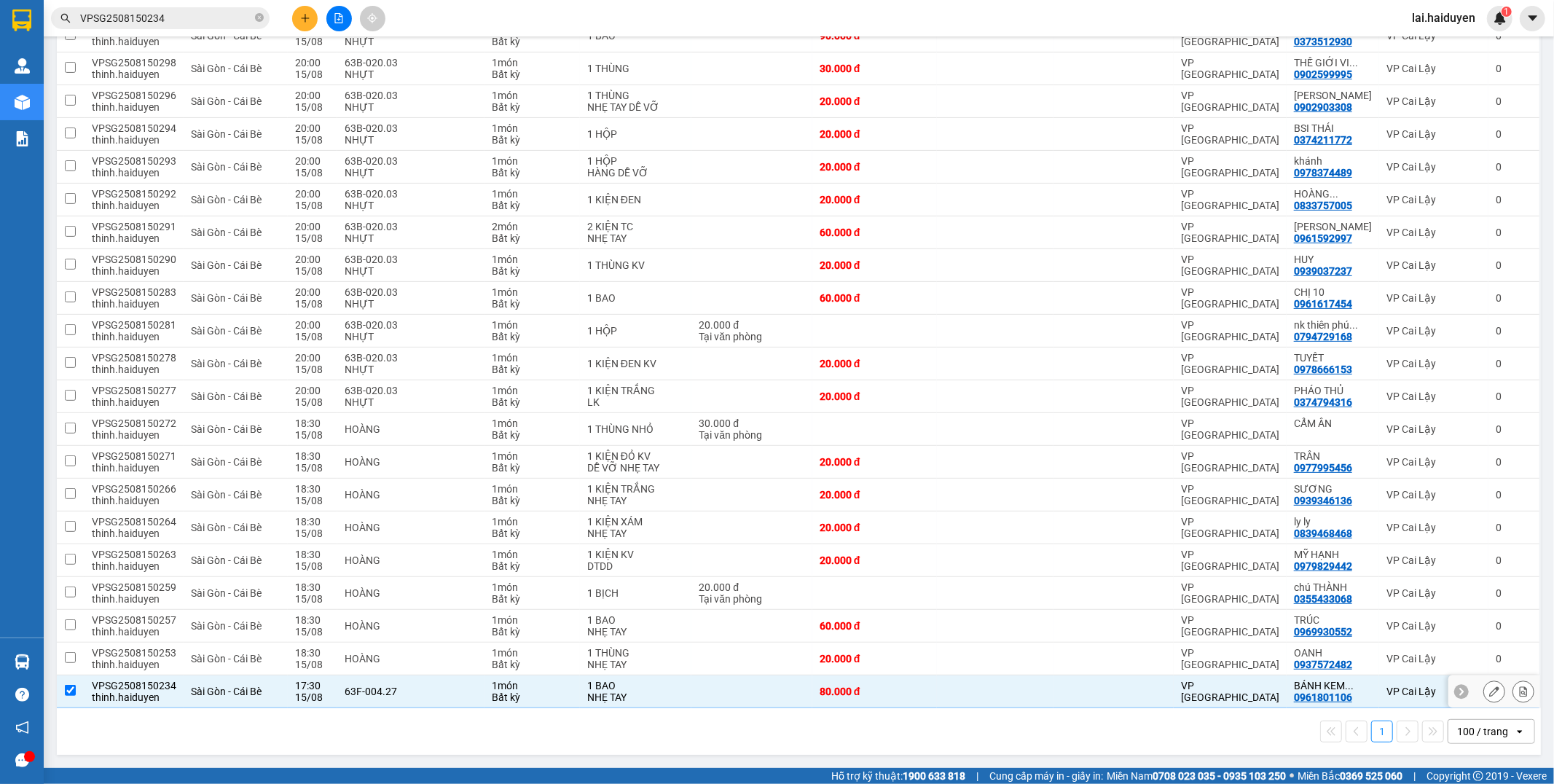
click at [957, 690] on td at bounding box center [995, 692] width 116 height 33
checkbox input "false"
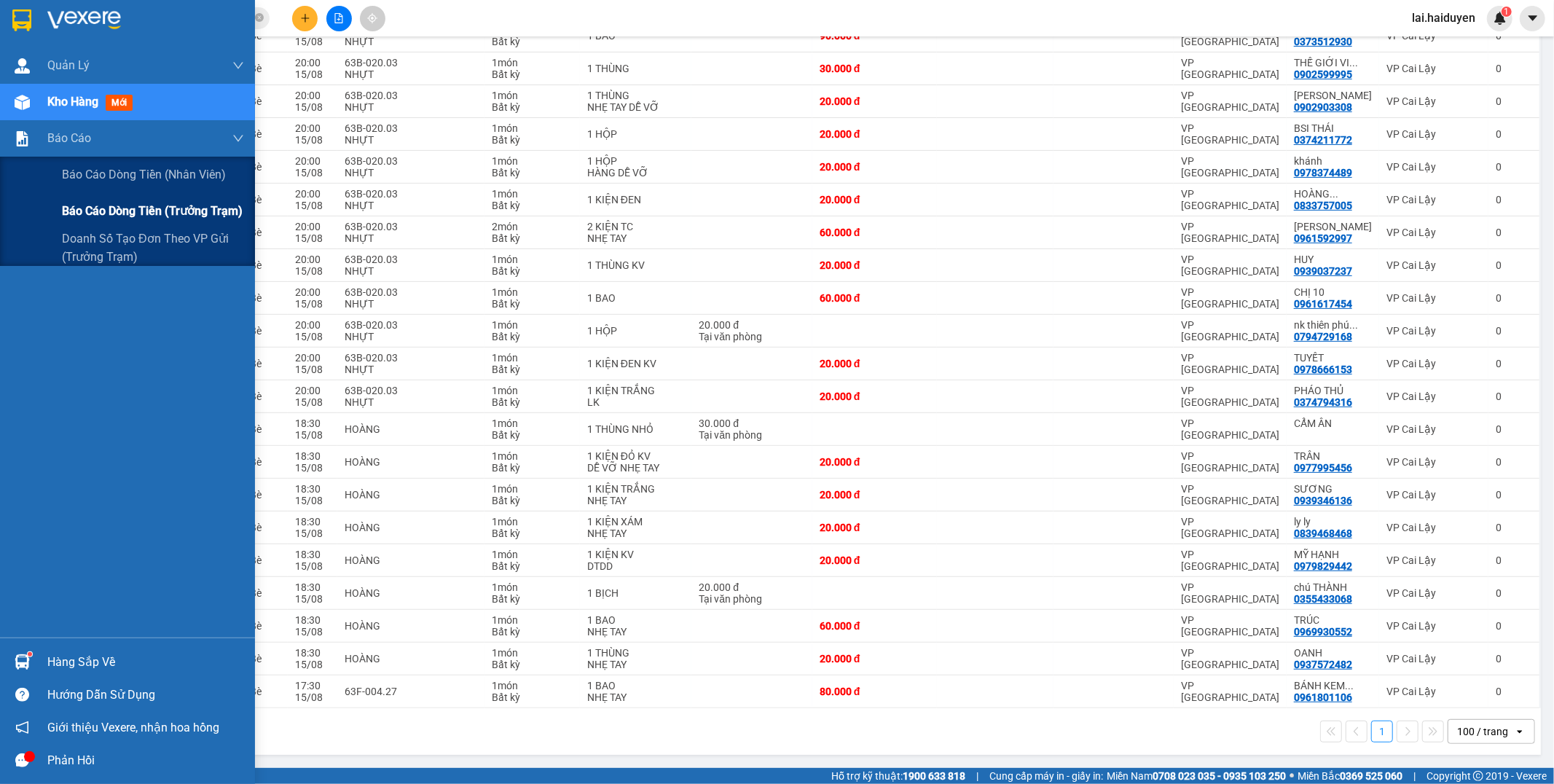
click at [147, 215] on span "Báo cáo dòng tiền (trưởng trạm)" at bounding box center [151, 211] width 180 height 19
